Goal: Navigation & Orientation: Find specific page/section

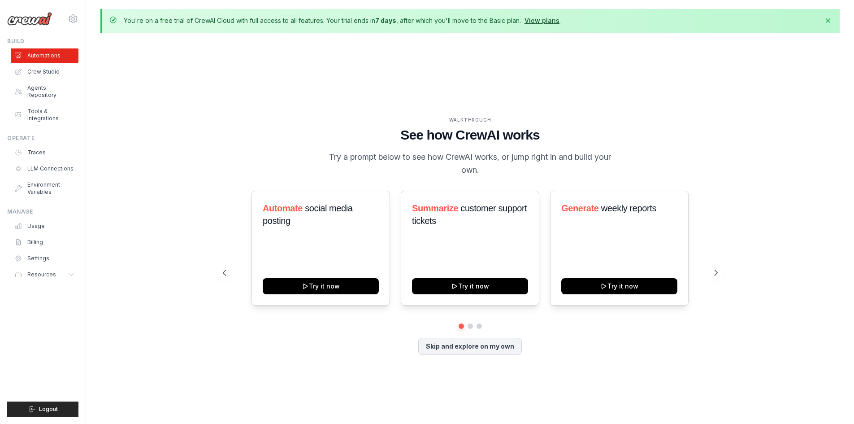
click at [541, 21] on link "View plans" at bounding box center [541, 21] width 35 height 8
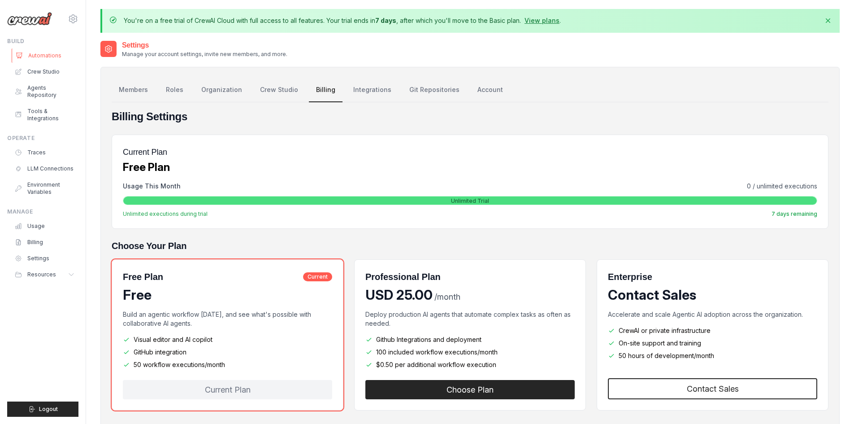
click at [45, 55] on link "Automations" at bounding box center [46, 55] width 68 height 14
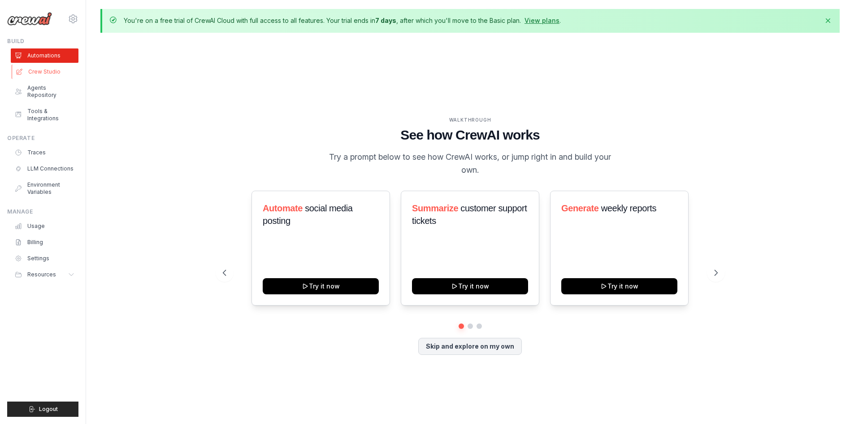
click at [45, 70] on link "Crew Studio" at bounding box center [46, 72] width 68 height 14
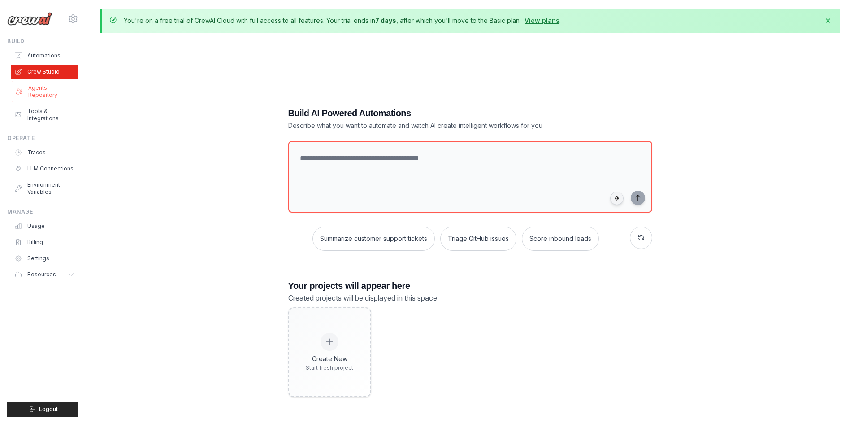
click at [54, 88] on link "Agents Repository" at bounding box center [46, 92] width 68 height 22
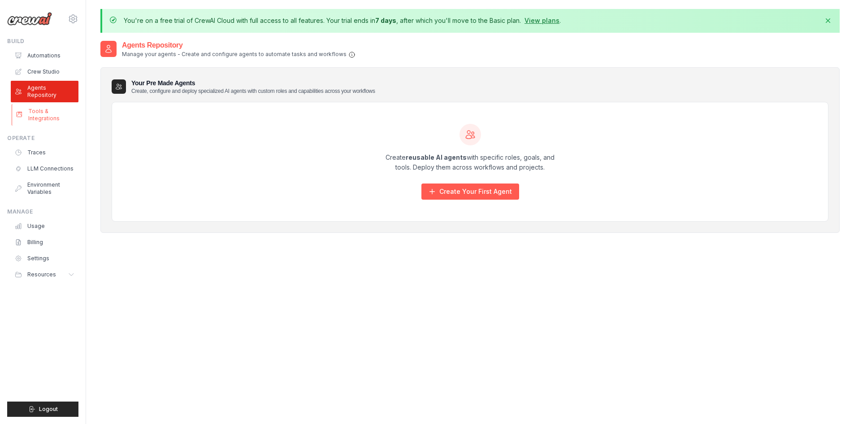
click at [43, 107] on link "Tools & Integrations" at bounding box center [46, 115] width 68 height 22
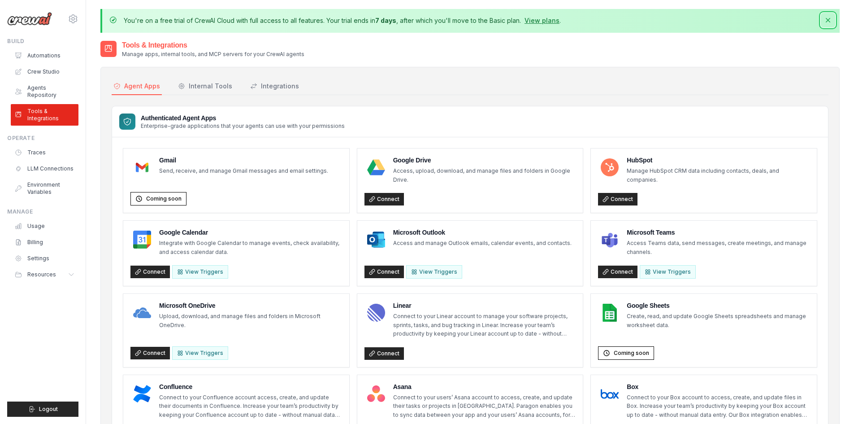
click at [827, 19] on icon "button" at bounding box center [828, 20] width 4 height 4
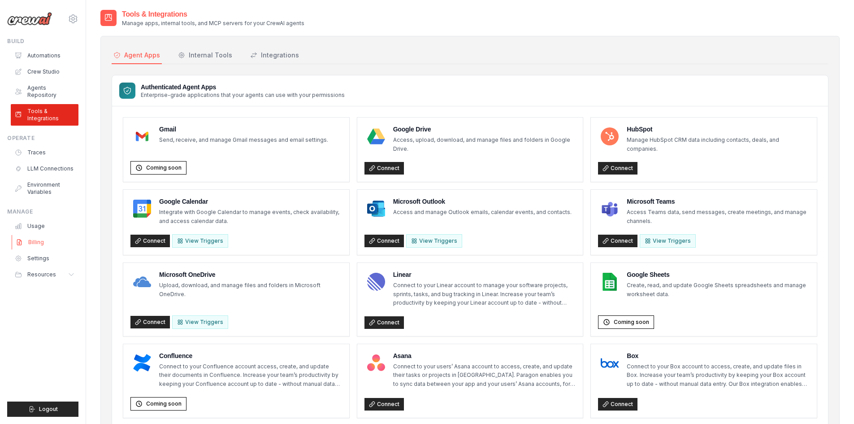
click at [35, 235] on link "Billing" at bounding box center [46, 242] width 68 height 14
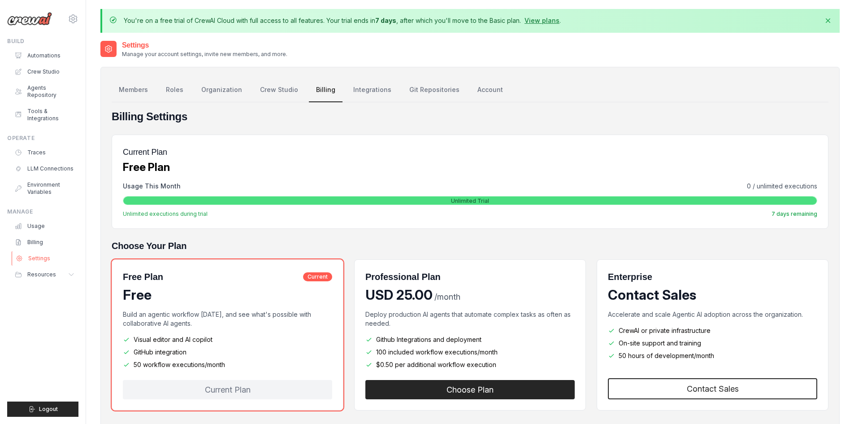
click at [32, 251] on link "Settings" at bounding box center [46, 258] width 68 height 14
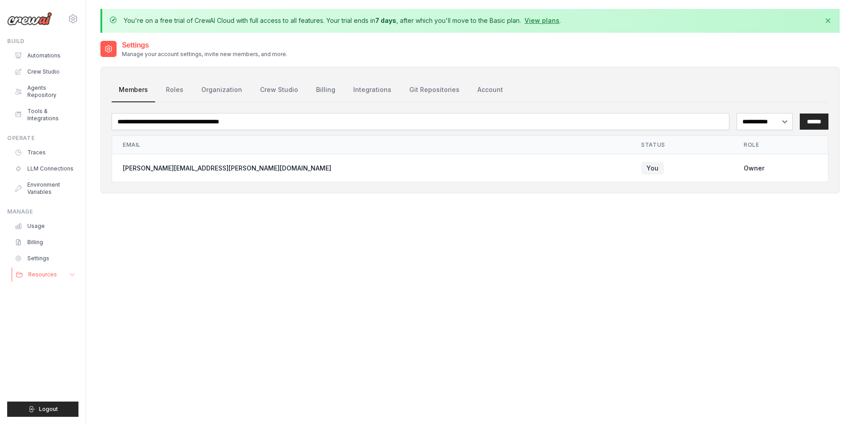
click at [43, 271] on span "Resources" at bounding box center [42, 274] width 29 height 7
click at [52, 329] on span "Video Tutorials" at bounding box center [52, 332] width 40 height 7
